Goal: Task Accomplishment & Management: Use online tool/utility

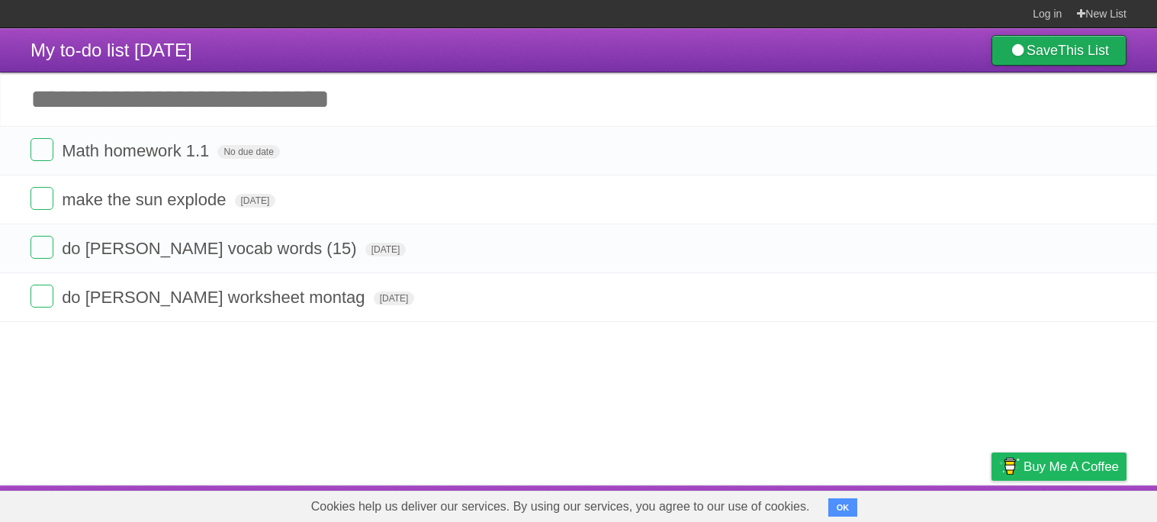
click at [1011, 56] on icon at bounding box center [1018, 50] width 18 height 14
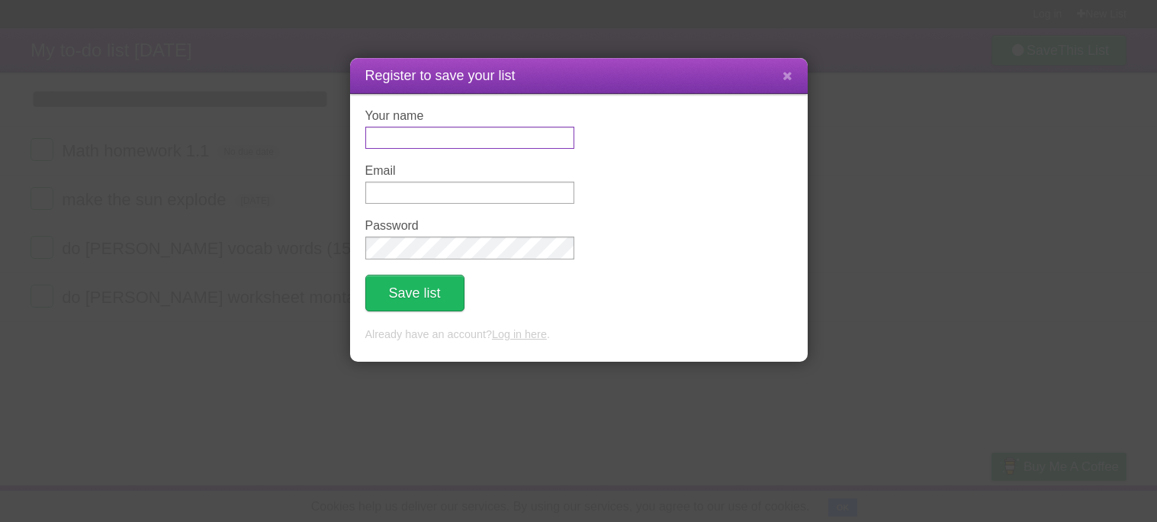
type input "*"
click at [782, 79] on icon at bounding box center [787, 75] width 10 height 13
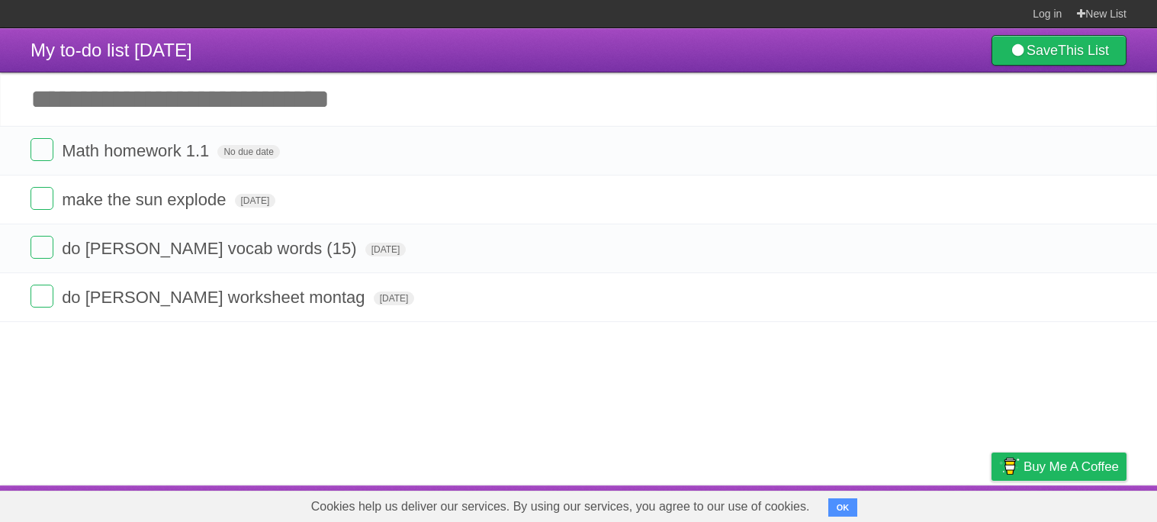
click at [499, 97] on input "Add another task" at bounding box center [578, 98] width 1157 height 53
type input "**********"
click input "*********" at bounding box center [0, 0] width 0 height 0
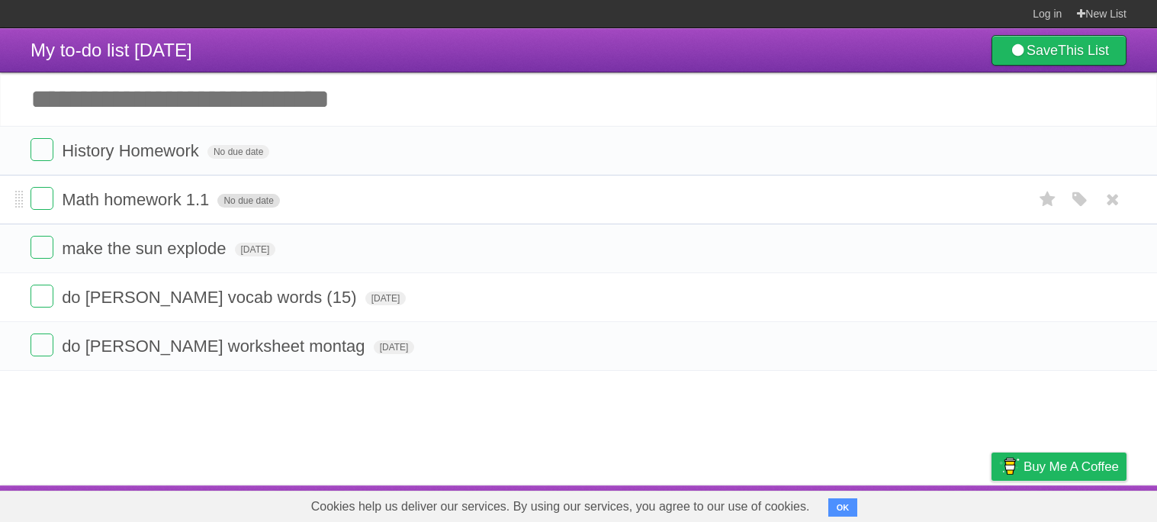
click at [273, 201] on span "No due date" at bounding box center [248, 201] width 62 height 14
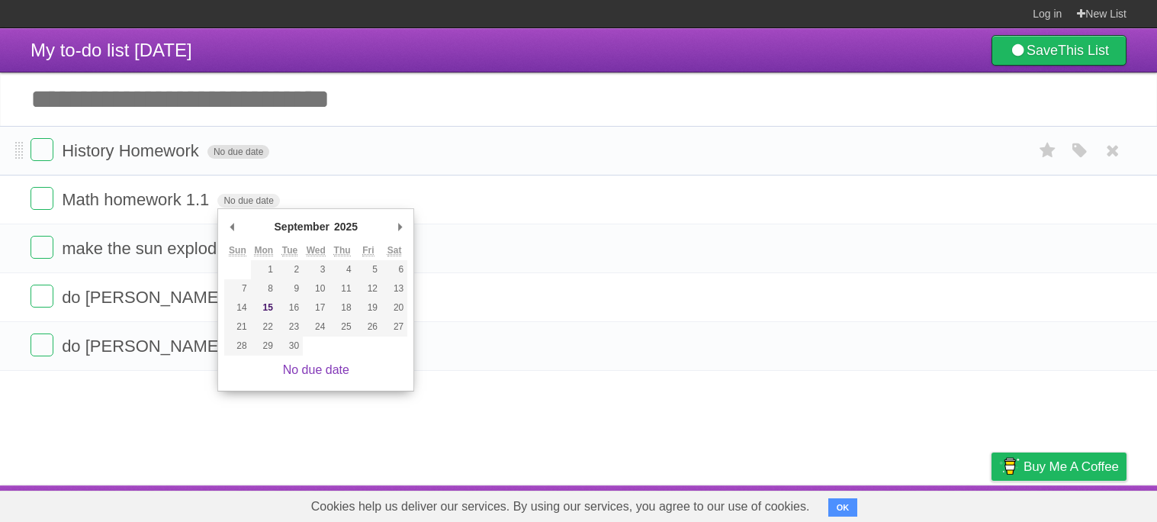
click at [255, 152] on span "No due date" at bounding box center [238, 152] width 62 height 14
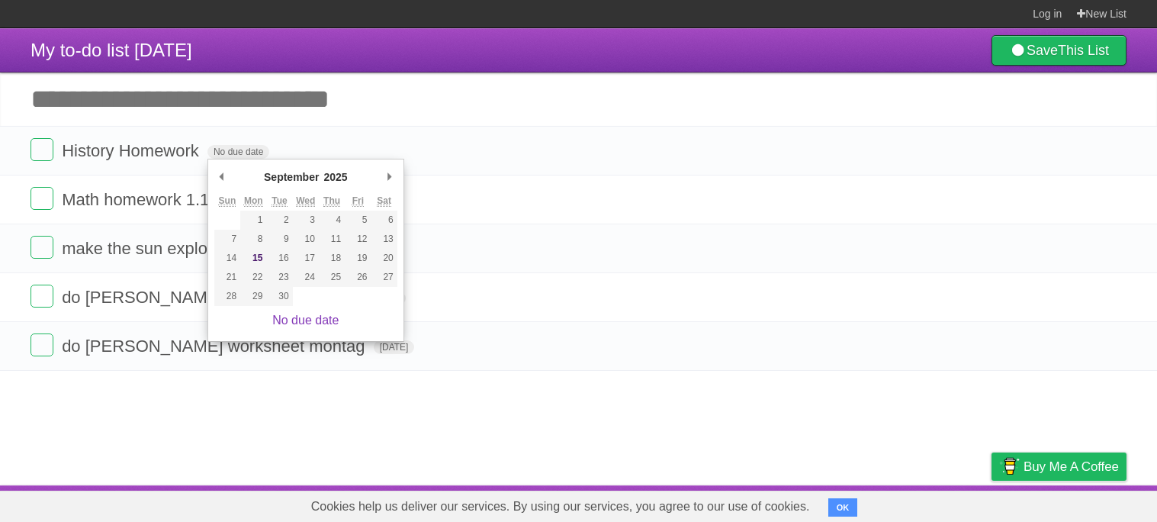
click at [342, 99] on input "Add another task" at bounding box center [578, 98] width 1157 height 53
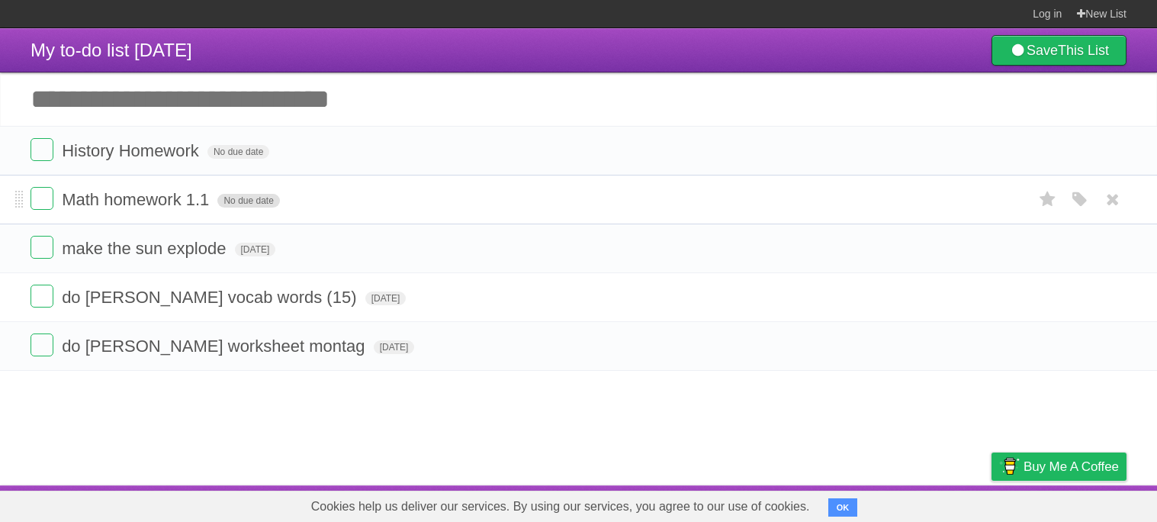
click at [256, 198] on span "No due date" at bounding box center [248, 201] width 62 height 14
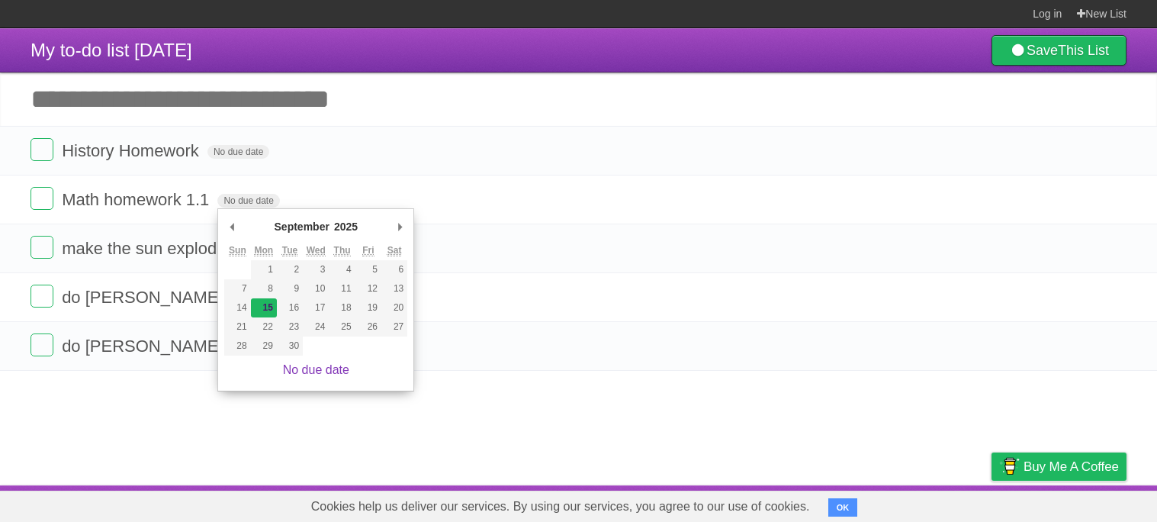
type span "[DATE]"
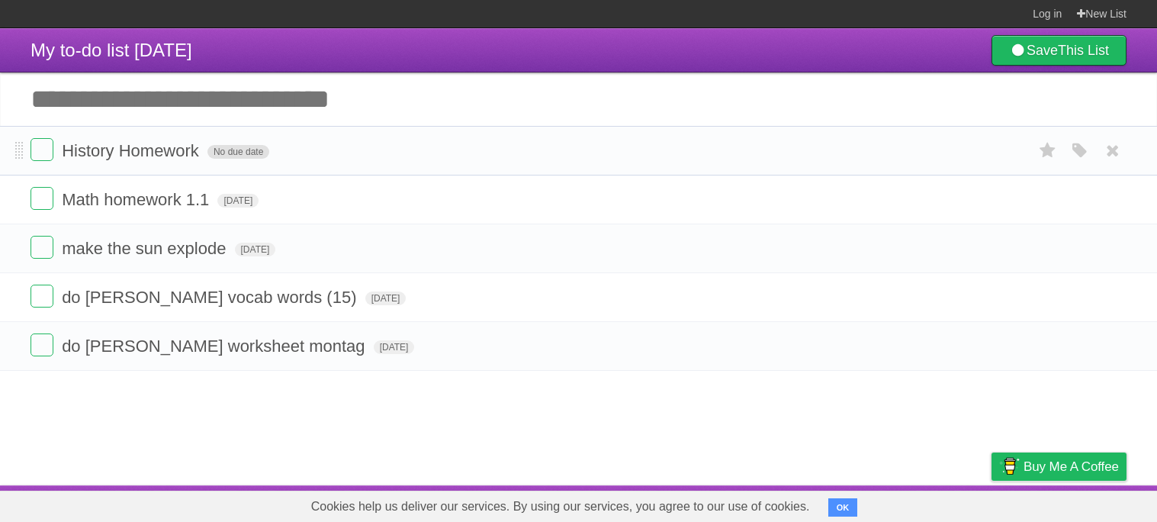
click at [249, 150] on span "No due date" at bounding box center [238, 152] width 62 height 14
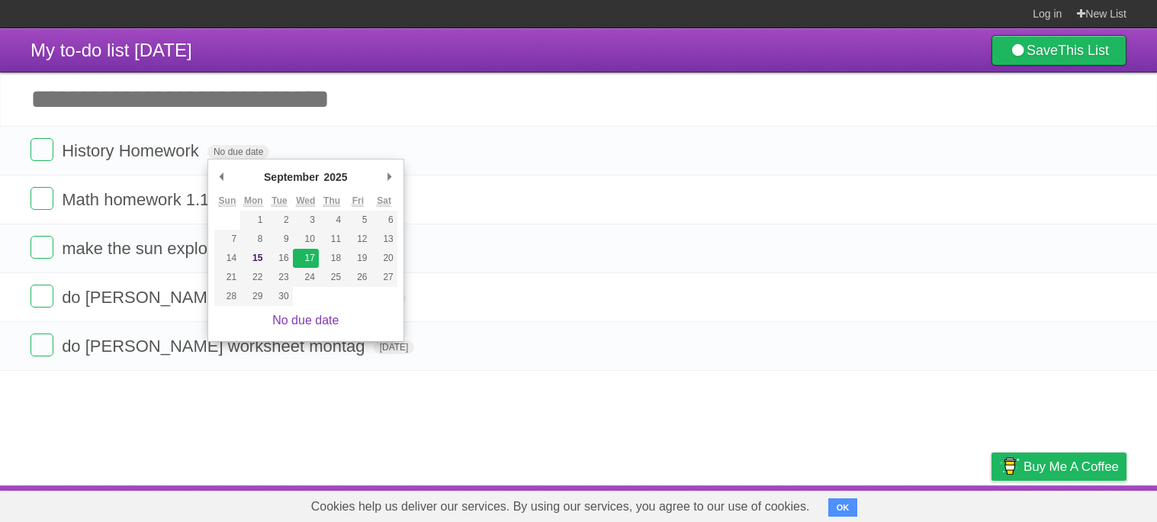
type span "Wed Sep 17 2025"
